Goal: Information Seeking & Learning: Understand process/instructions

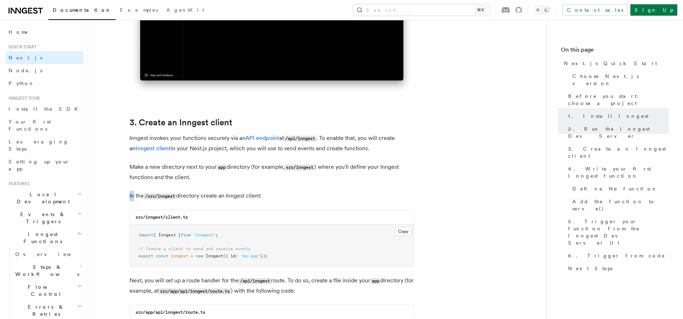
click at [274, 152] on p "Inngest invokes your functions securely via an API endpoint at /api/inngest . T…" at bounding box center [272, 143] width 285 height 20
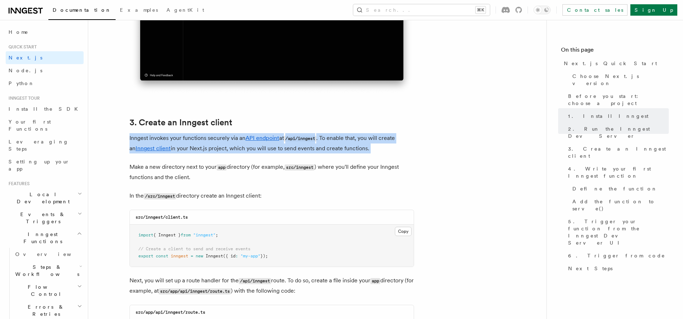
click at [274, 152] on p "Inngest invokes your functions securely via an API endpoint at /api/inngest . T…" at bounding box center [272, 143] width 285 height 20
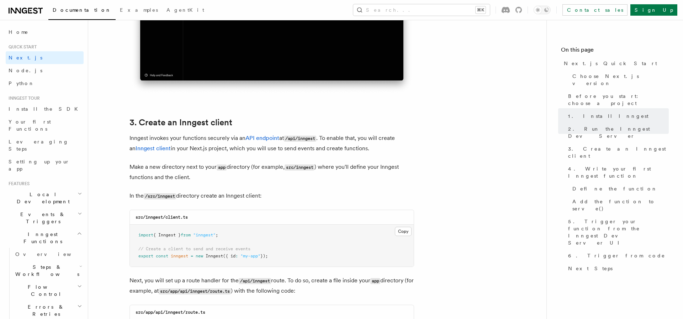
click at [274, 152] on p "Inngest invokes your functions securely via an API endpoint at /api/inngest . T…" at bounding box center [272, 143] width 285 height 20
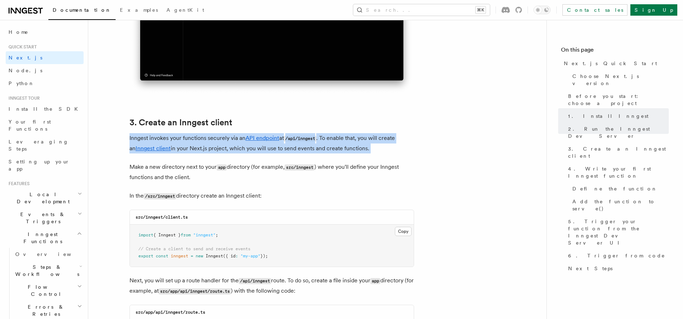
click at [274, 152] on p "Inngest invokes your functions securely via an API endpoint at /api/inngest . T…" at bounding box center [272, 143] width 285 height 20
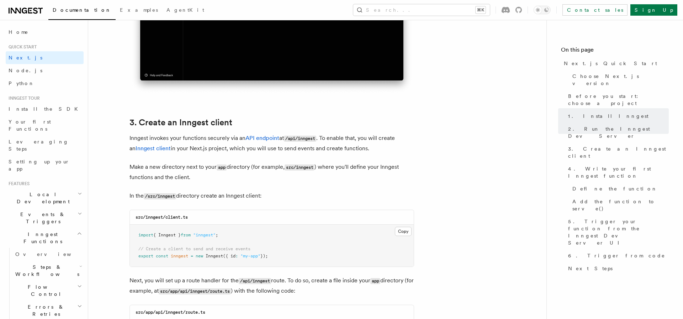
click at [274, 152] on p "Inngest invokes your functions securely via an API endpoint at /api/inngest . T…" at bounding box center [272, 143] width 285 height 20
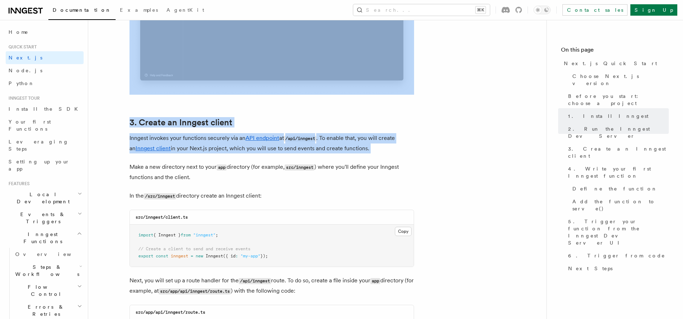
drag, startPoint x: 274, startPoint y: 152, endPoint x: 251, endPoint y: 26, distance: 127.6
click at [280, 123] on h2 "3. Create an Inngest client" at bounding box center [272, 122] width 285 height 10
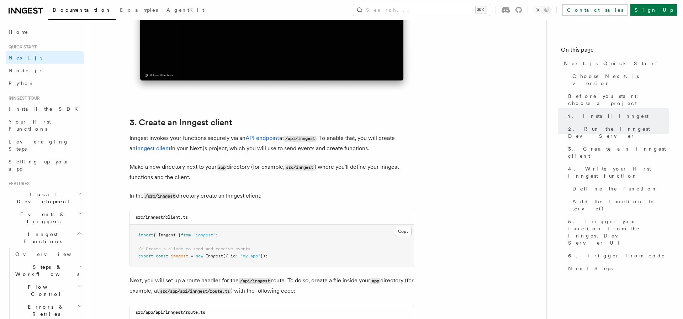
click at [307, 250] on pre "import { Inngest } from "inngest" ; // Create a client to send and receive even…" at bounding box center [272, 246] width 284 height 42
click at [307, 179] on p "Make a new directory next to your app directory (for example, src/inngest ) whe…" at bounding box center [272, 172] width 285 height 20
